Goal: Task Accomplishment & Management: Use online tool/utility

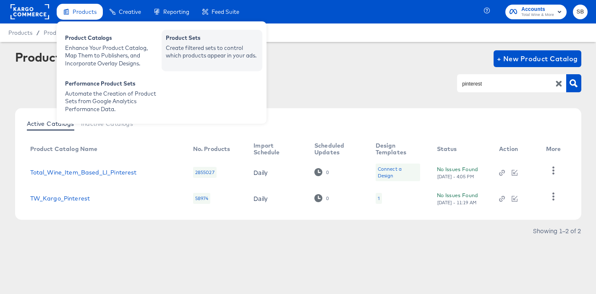
click at [208, 43] on div "Product Sets" at bounding box center [212, 39] width 92 height 10
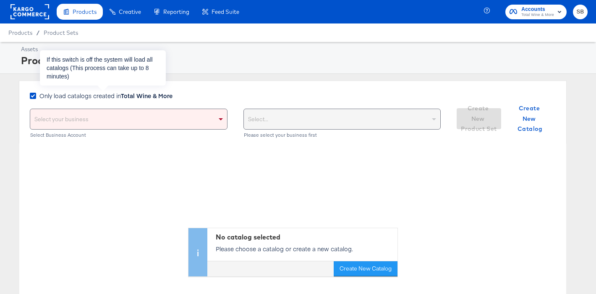
click at [105, 97] on span "Only load catalogs created in Total Wine & More" at bounding box center [105, 95] width 133 height 8
click at [0, 0] on input "Only load catalogs created in Total Wine & More" at bounding box center [0, 0] width 0 height 0
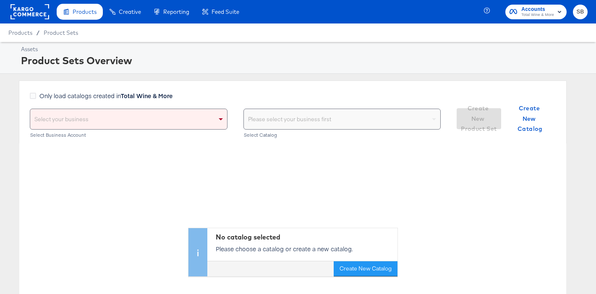
click at [102, 120] on div "Select your business" at bounding box center [128, 119] width 197 height 20
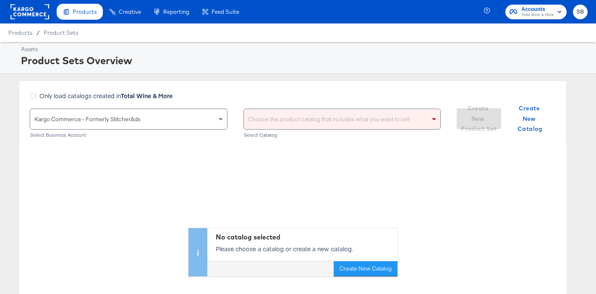
click at [296, 127] on div "Choose the product catalog that includes what you want to sell" at bounding box center [342, 119] width 197 height 20
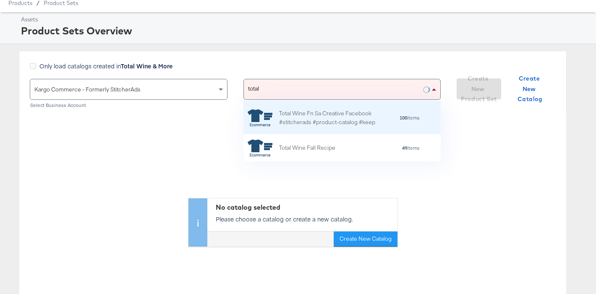
scroll to position [28, 0]
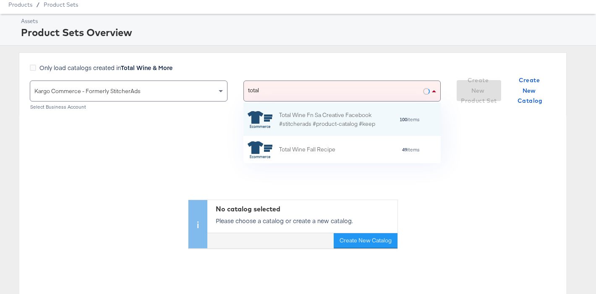
type input "total"
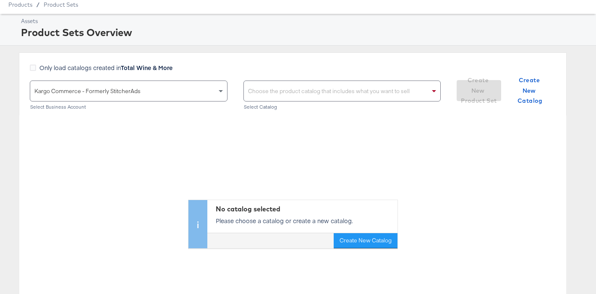
click at [318, 92] on div "Choose the product catalog that includes what you want to sell" at bounding box center [342, 91] width 197 height 20
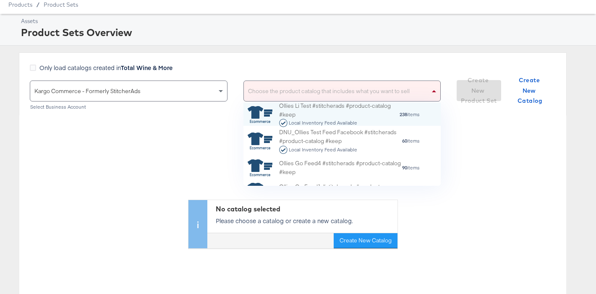
scroll to position [83, 197]
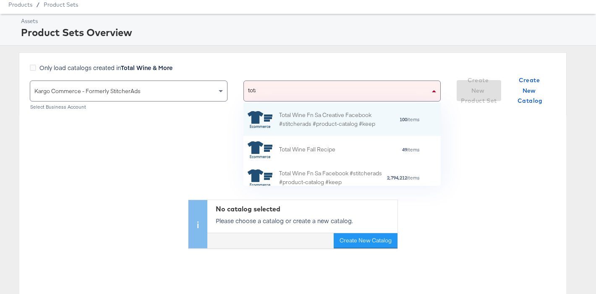
type input "total"
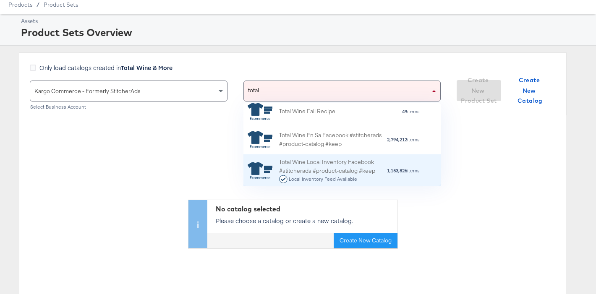
click at [326, 167] on div "Total Wine Local Inventory Facebook #stitcherads #product-catalog #keep Local I…" at bounding box center [332, 171] width 107 height 26
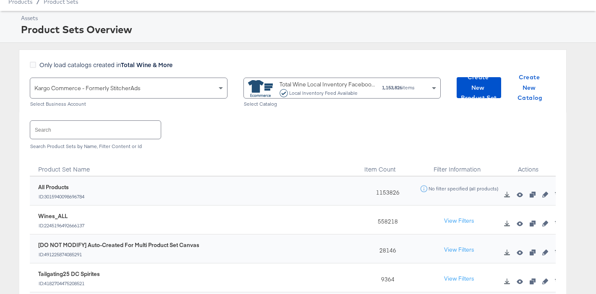
click at [98, 138] on input "text" at bounding box center [95, 130] width 130 height 18
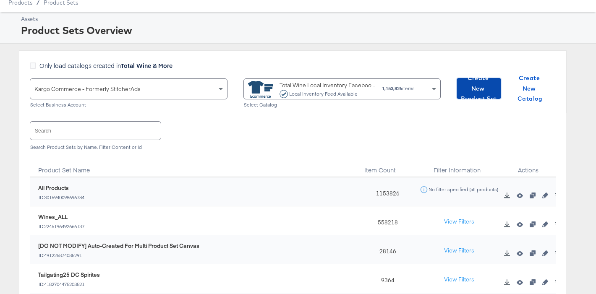
click at [489, 91] on span "Create New Product Set" at bounding box center [479, 88] width 38 height 31
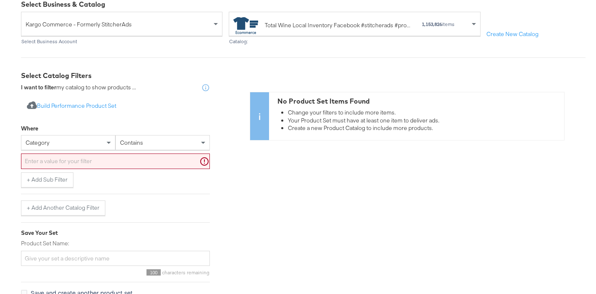
scroll to position [86, 0]
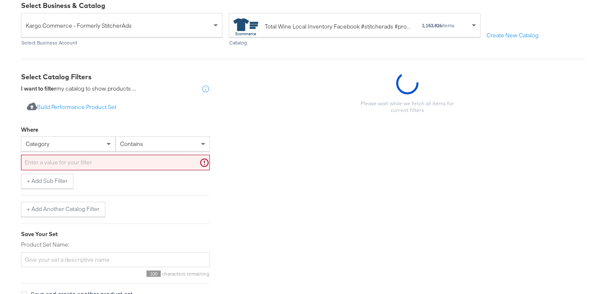
click at [72, 146] on div "category" at bounding box center [68, 144] width 94 height 14
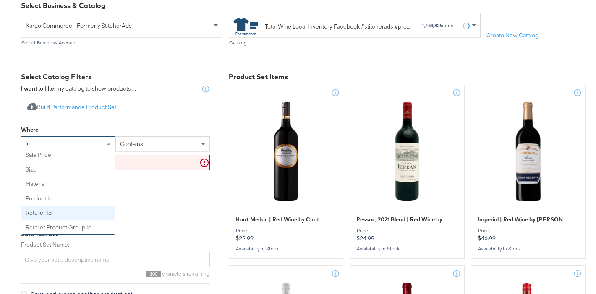
scroll to position [0, 0]
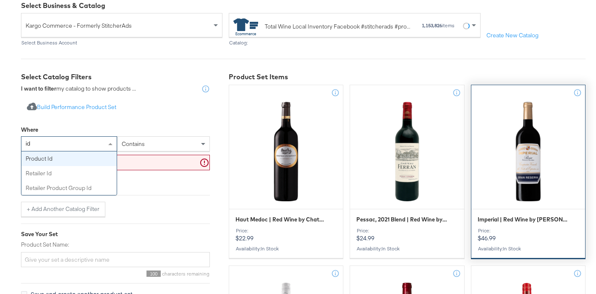
type input "id"
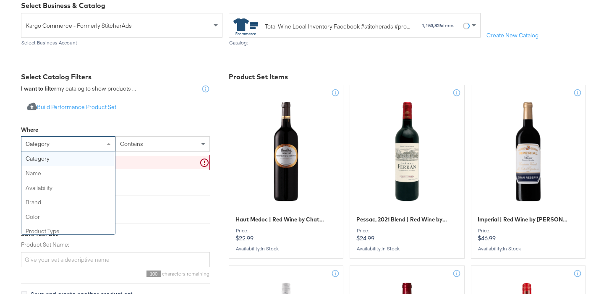
click at [88, 142] on div "category" at bounding box center [68, 144] width 94 height 14
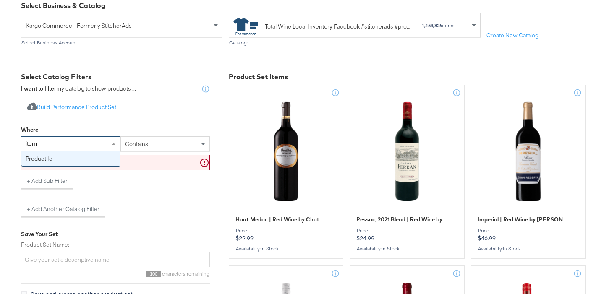
type input "item"
